Goal: Find specific page/section: Find specific page/section

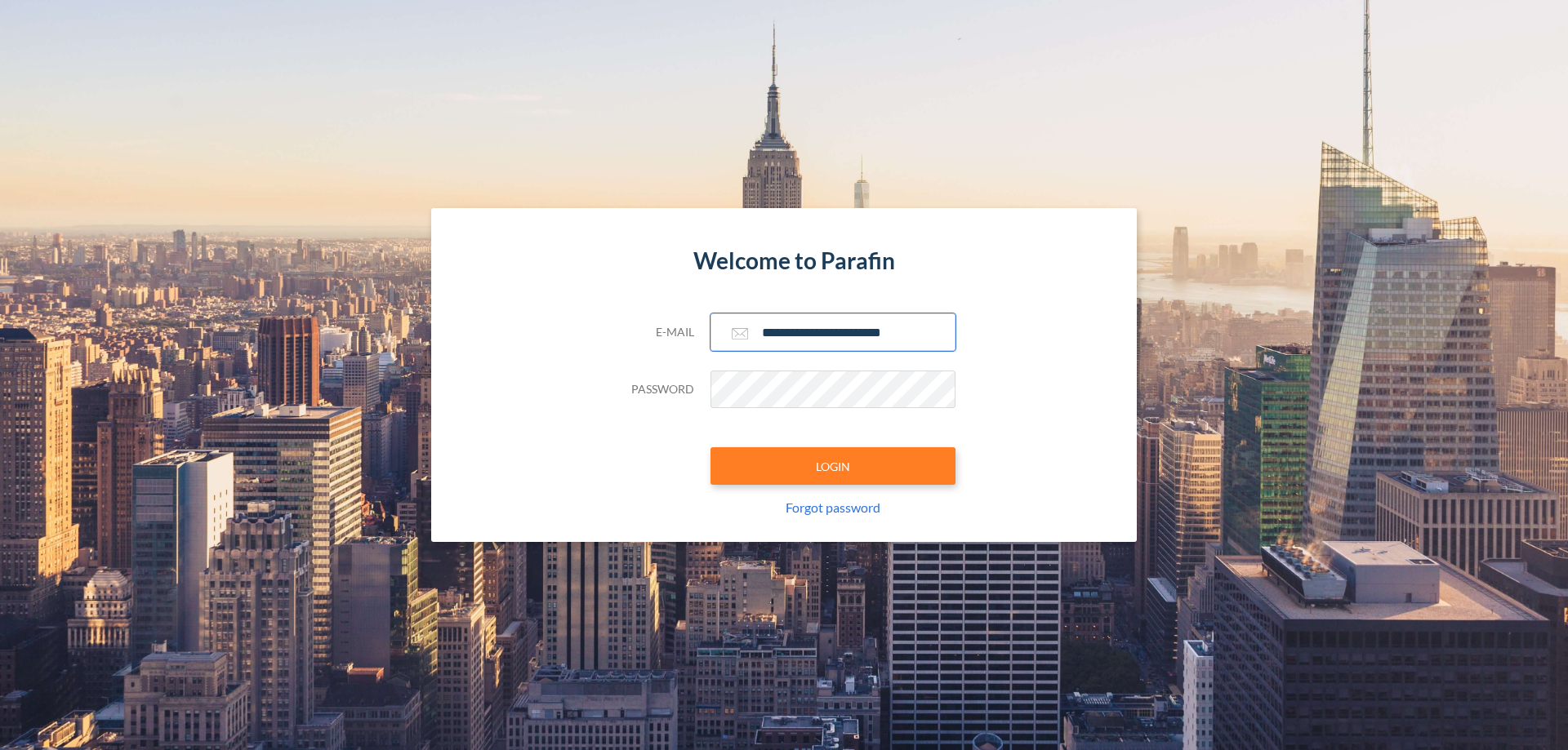
type input "**********"
click at [833, 466] on button "LOGIN" at bounding box center [832, 466] width 245 height 38
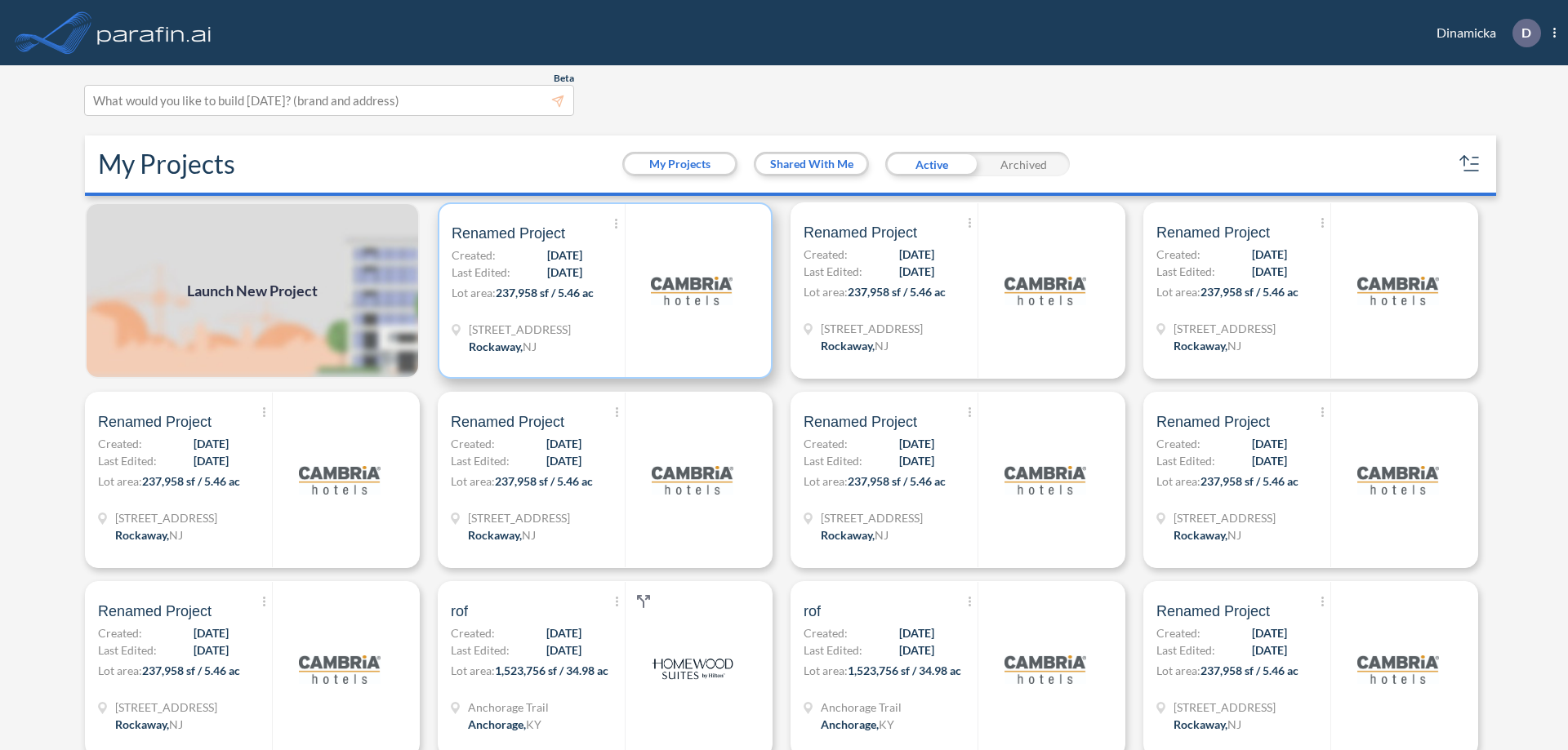
scroll to position [4, 0]
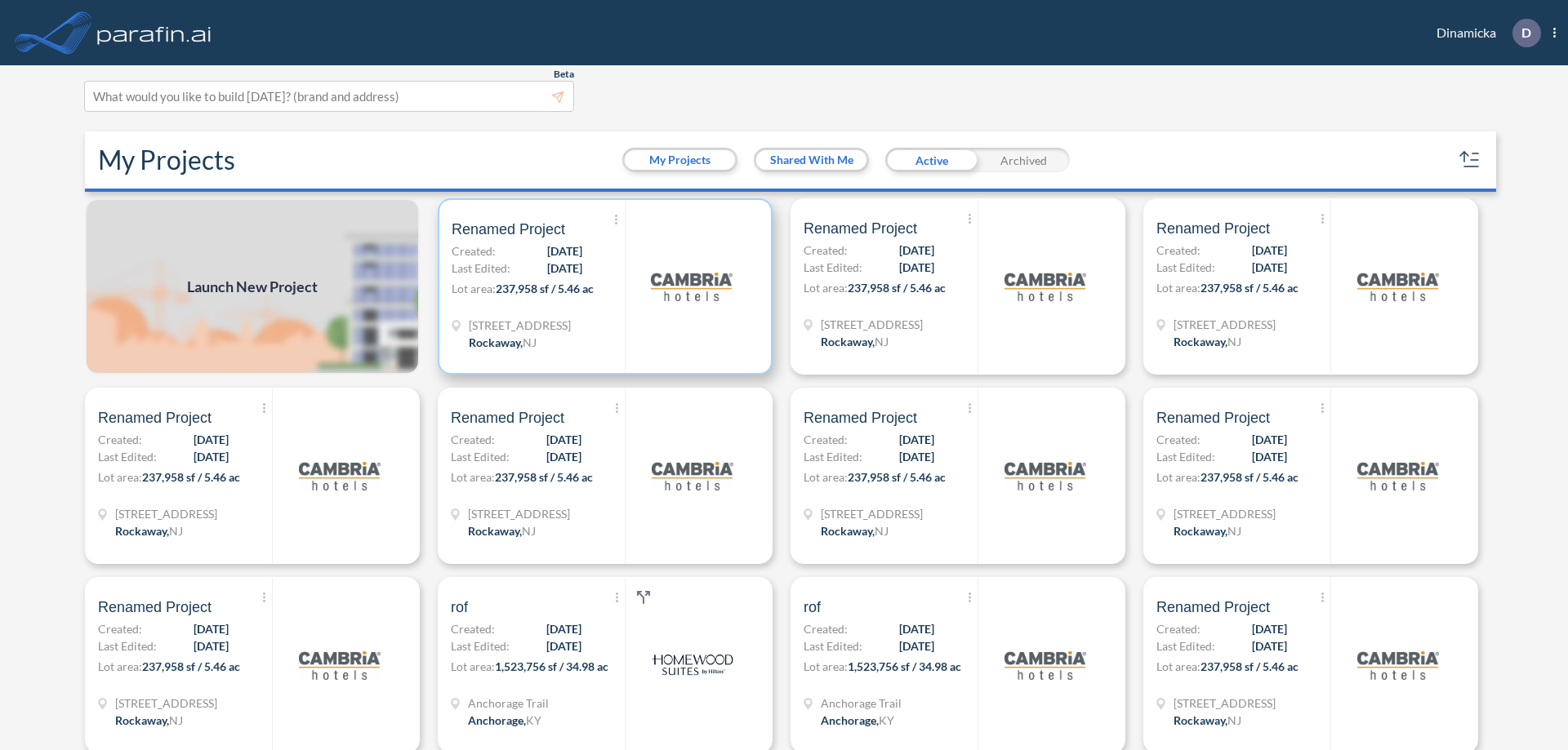
click at [602, 287] on p "Lot area: 237,958 sf / 5.46 ac" at bounding box center [538, 292] width 173 height 24
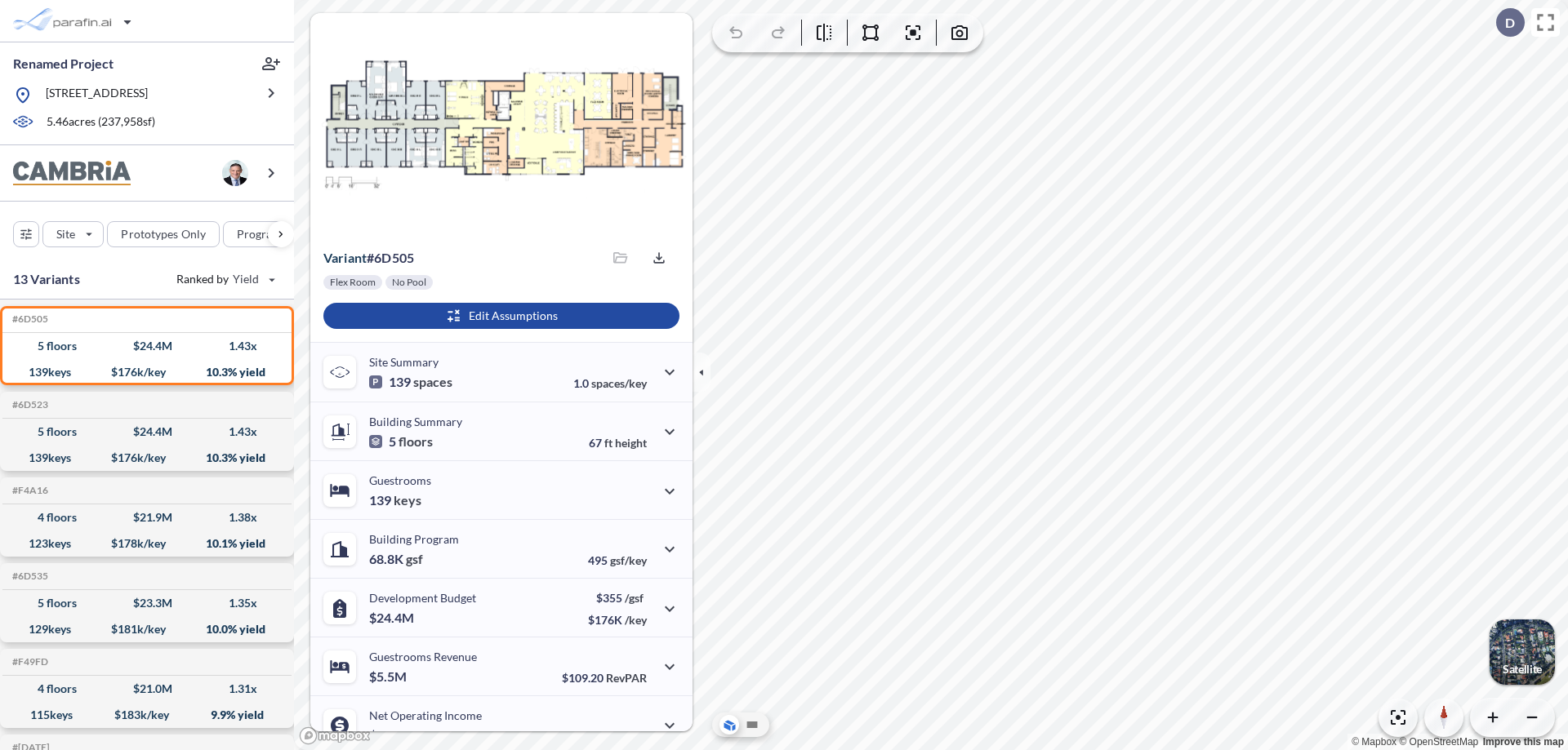
scroll to position [83, 0]
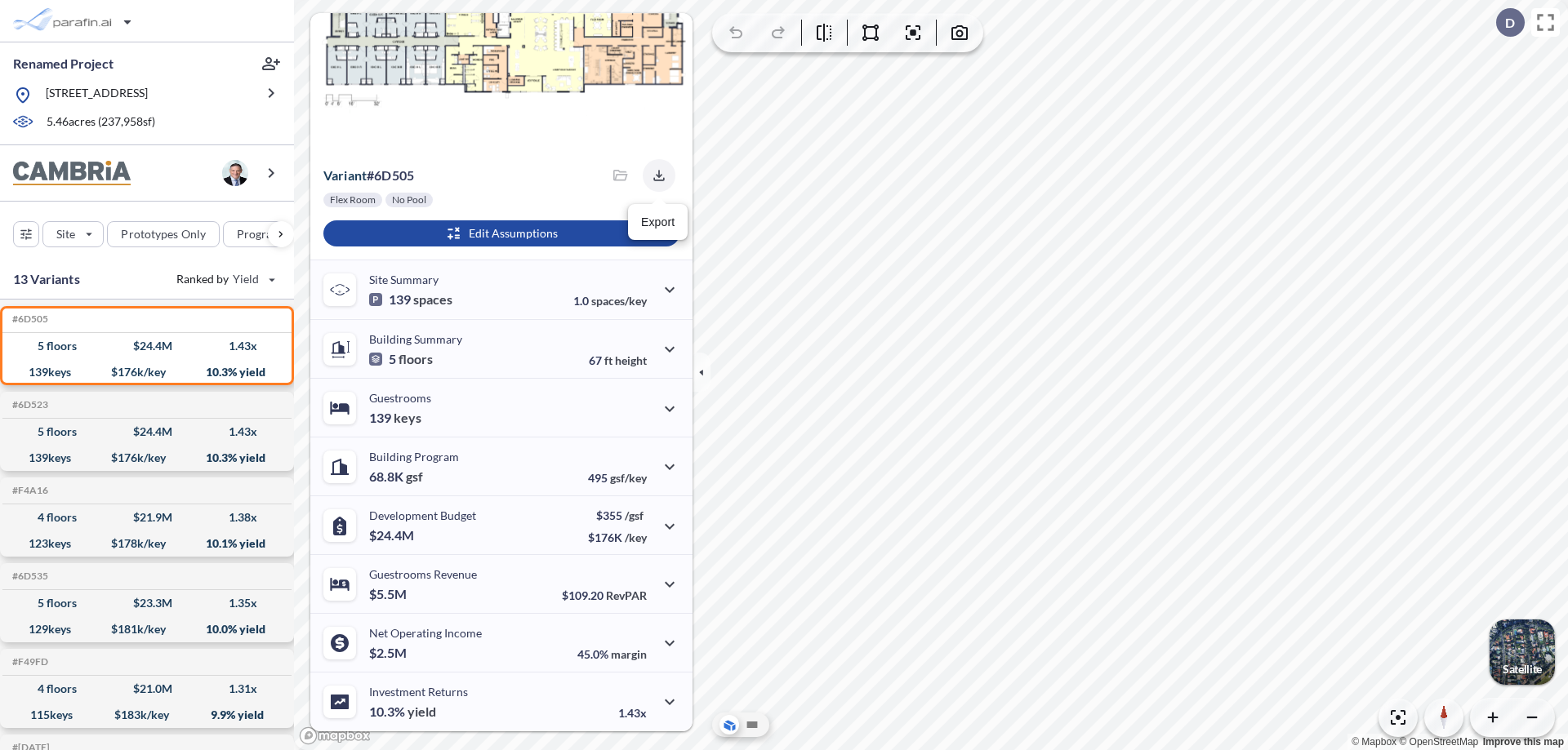
click at [654, 176] on icon "button" at bounding box center [658, 175] width 10 height 10
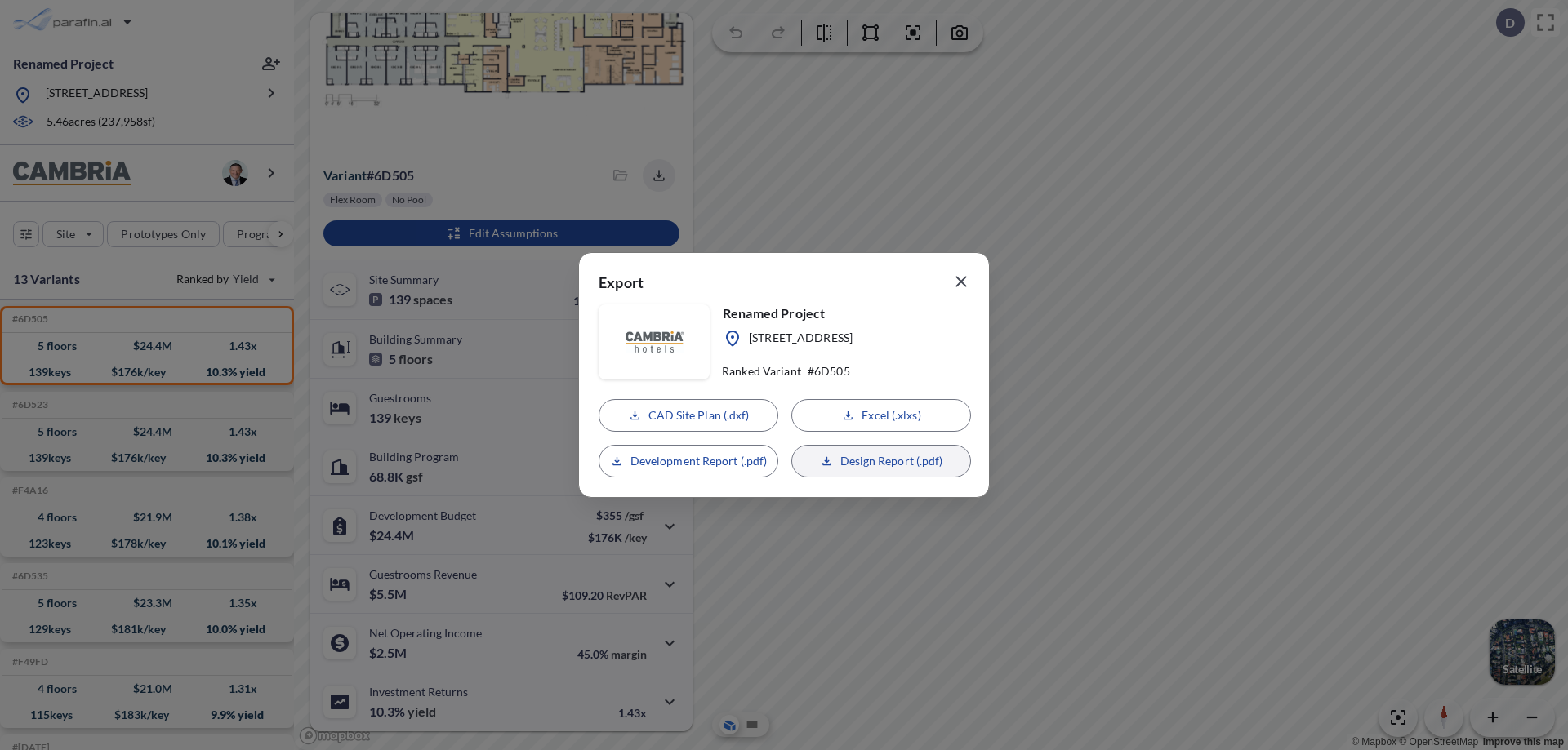
click at [881, 461] on p "Design Report (.pdf)" at bounding box center [891, 461] width 103 height 16
